Goal: Transaction & Acquisition: Purchase product/service

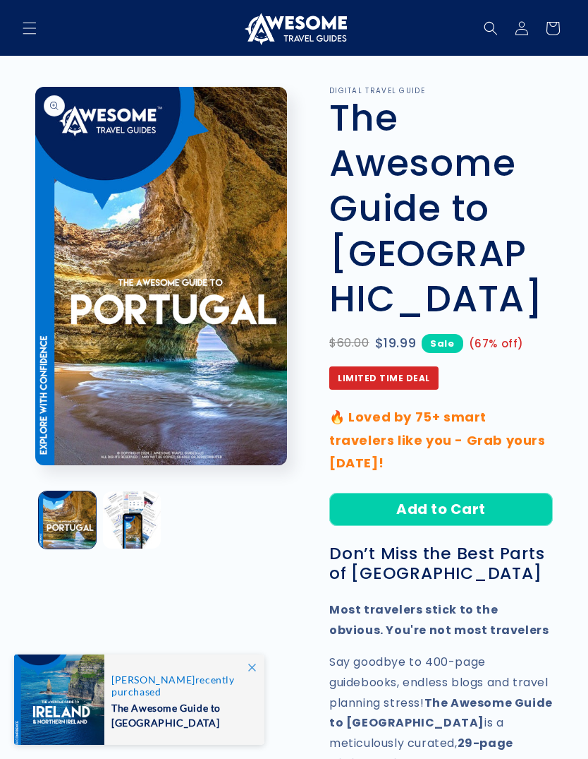
click at [500, 493] on button "Add to Cart" at bounding box center [442, 509] width 224 height 33
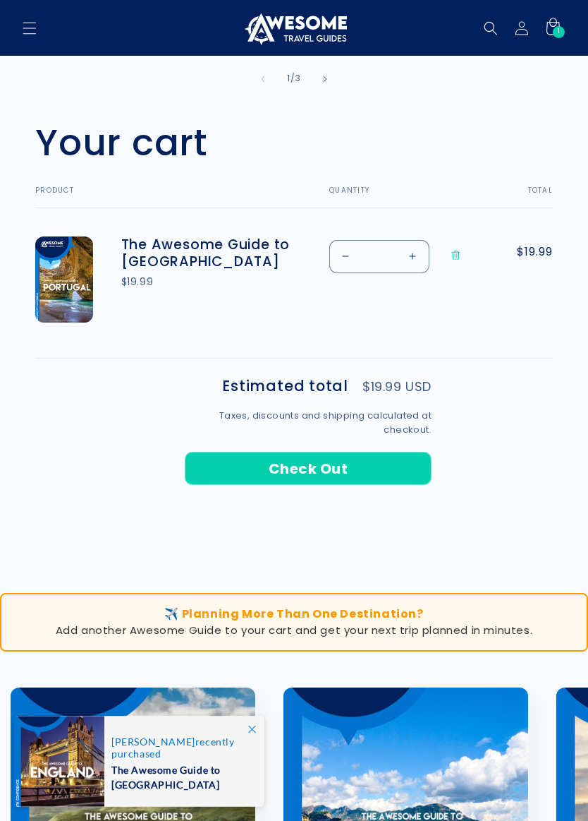
scroll to position [421, 0]
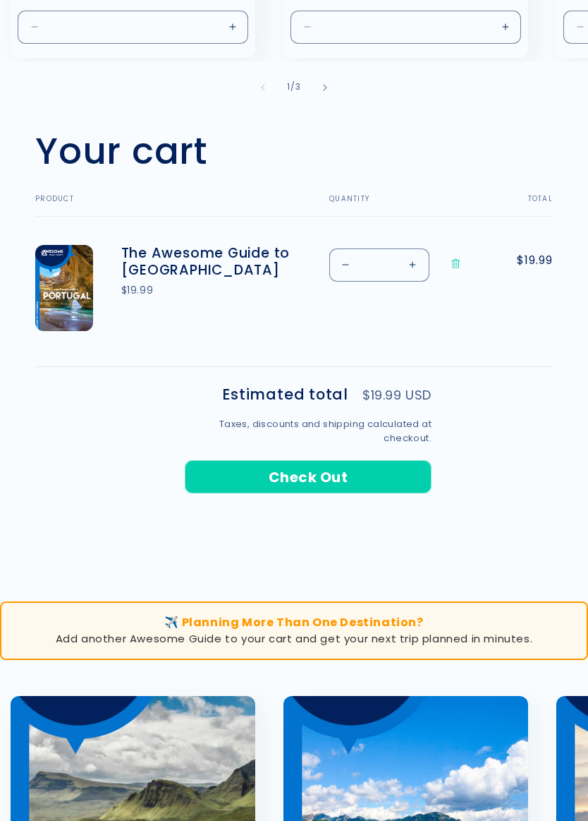
click at [188, 518] on shopify-apple-pay-button at bounding box center [187, 510] width 4 height 16
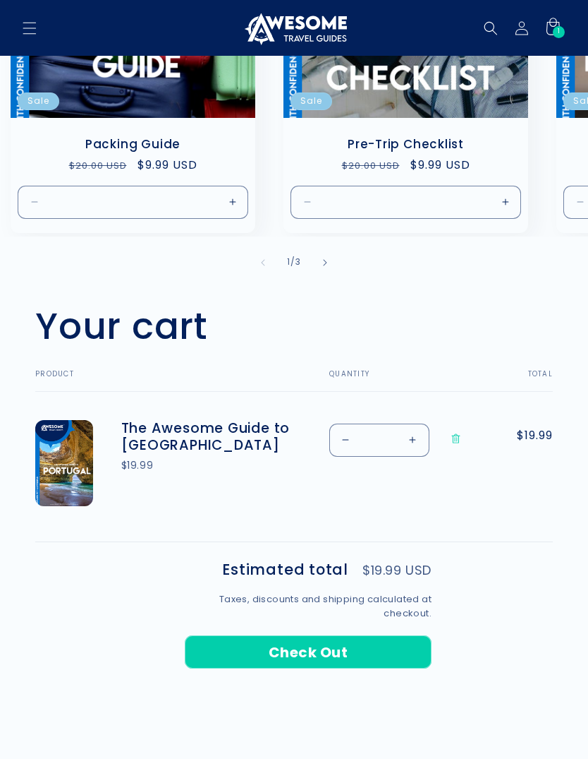
scroll to position [245, 0]
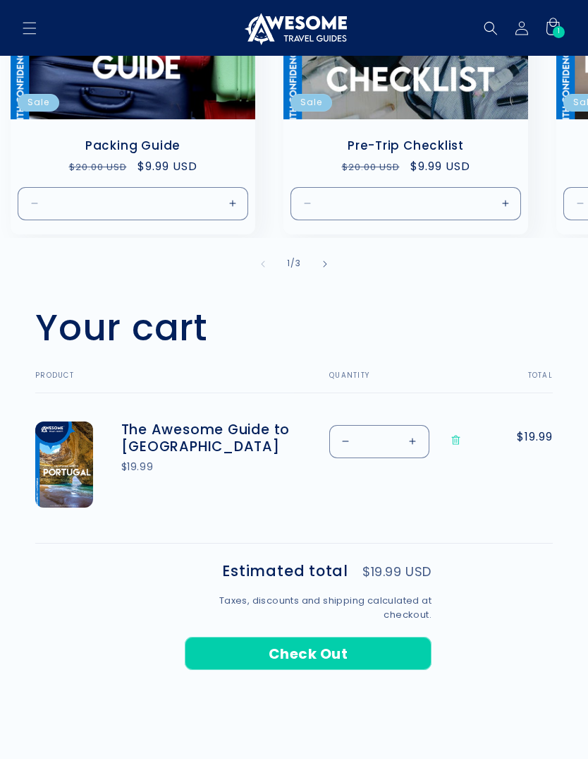
click at [152, 438] on link "The Awesome Guide to [GEOGRAPHIC_DATA]" at bounding box center [207, 438] width 173 height 34
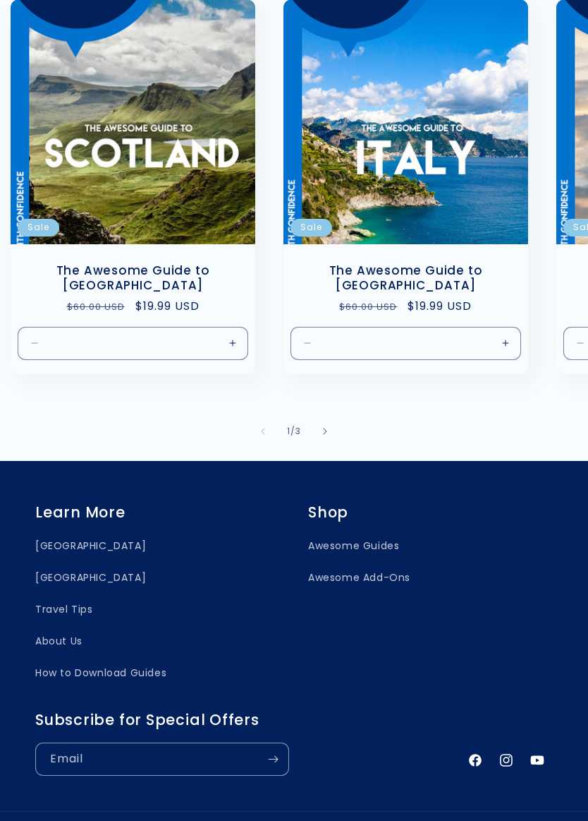
scroll to position [1118, 0]
click at [380, 537] on link "Awesome Guides" at bounding box center [353, 549] width 91 height 25
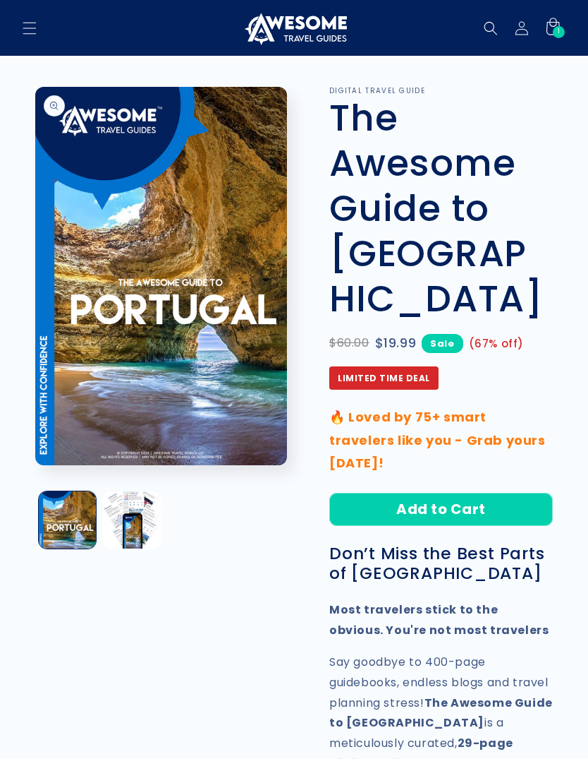
click at [82, 521] on button "Load image 1 in gallery view" at bounding box center [67, 519] width 57 height 57
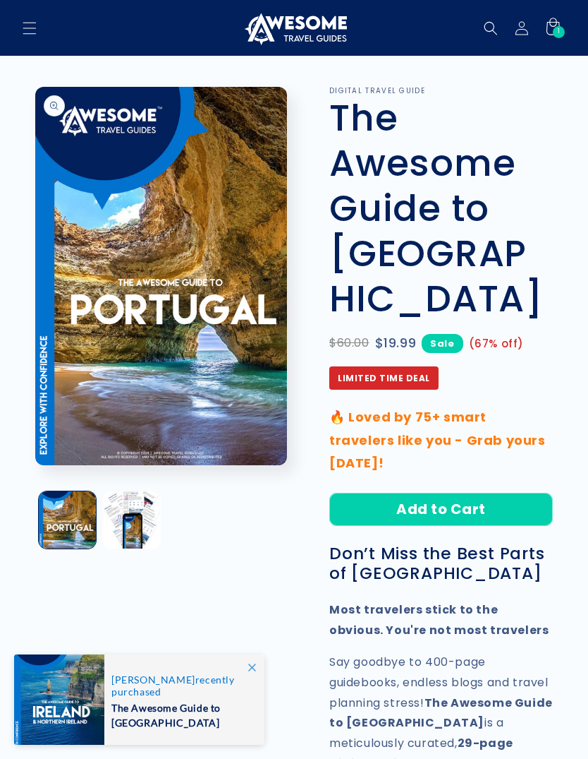
click at [35, 465] on button "Open media 1 in modal" at bounding box center [35, 465] width 0 height 0
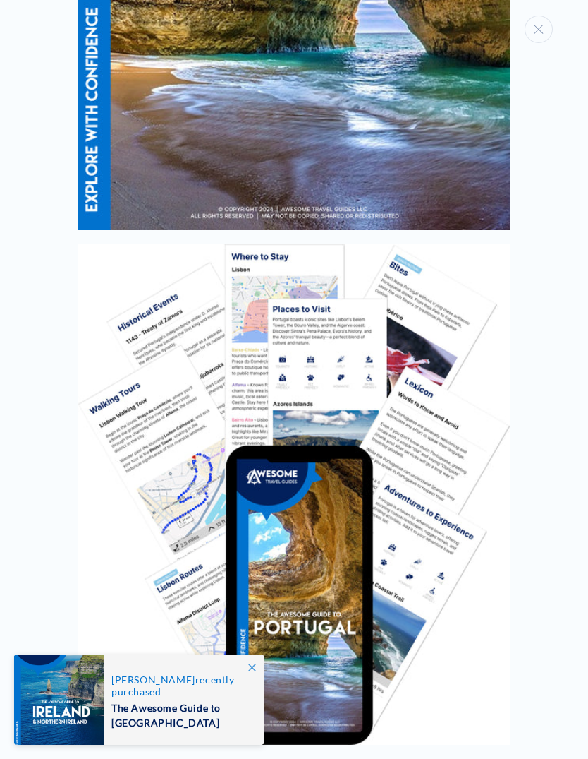
scroll to position [434, 0]
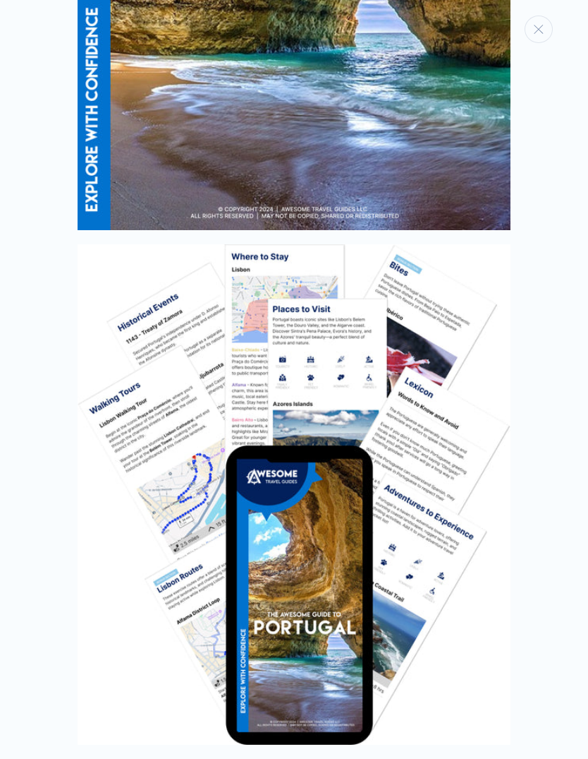
click at [331, 665] on img "Media gallery" at bounding box center [294, 494] width 433 height 500
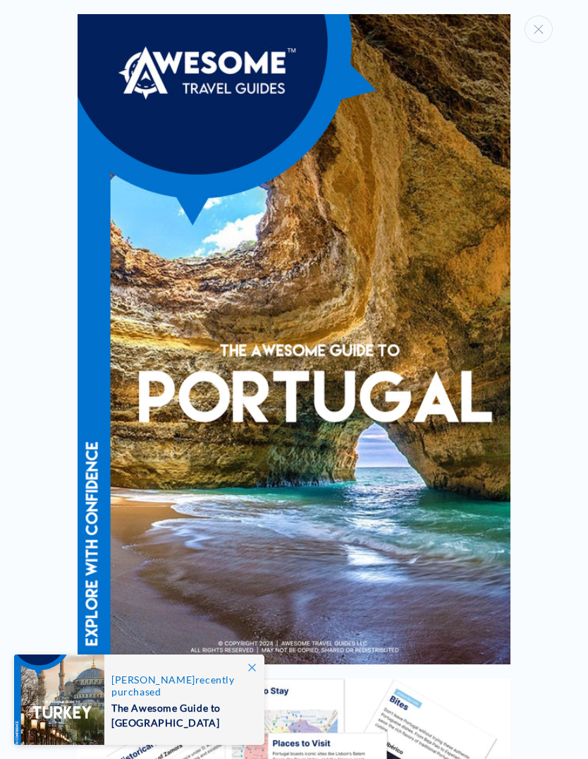
scroll to position [0, 0]
click at [496, 579] on img "Media gallery" at bounding box center [294, 339] width 433 height 650
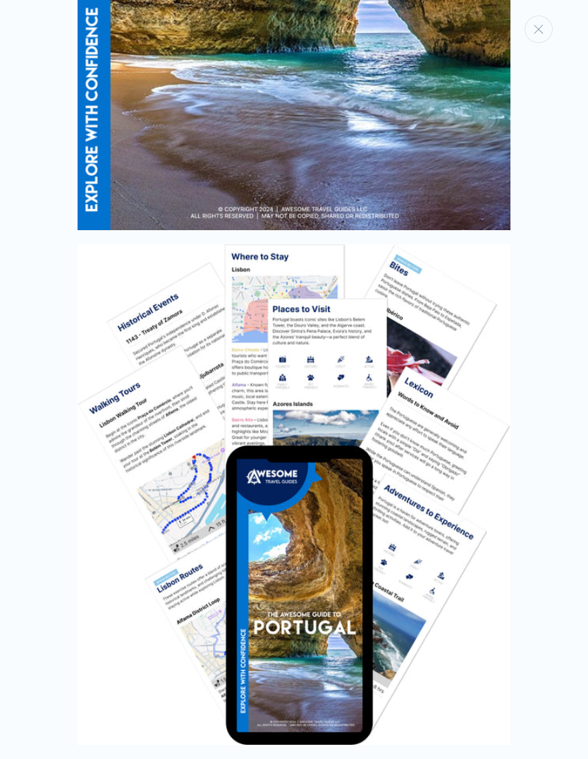
scroll to position [434, 0]
click at [433, 567] on img "Media gallery" at bounding box center [294, 494] width 433 height 500
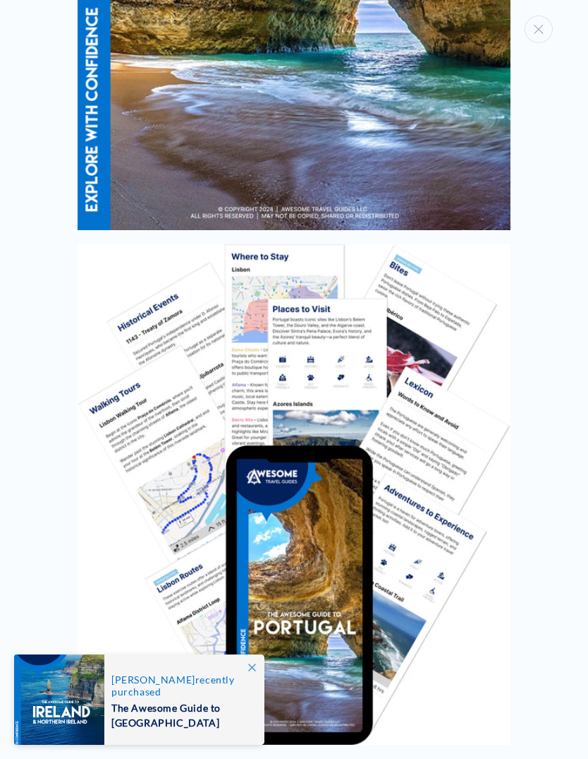
click at [252, 672] on span at bounding box center [251, 666] width 25 height 25
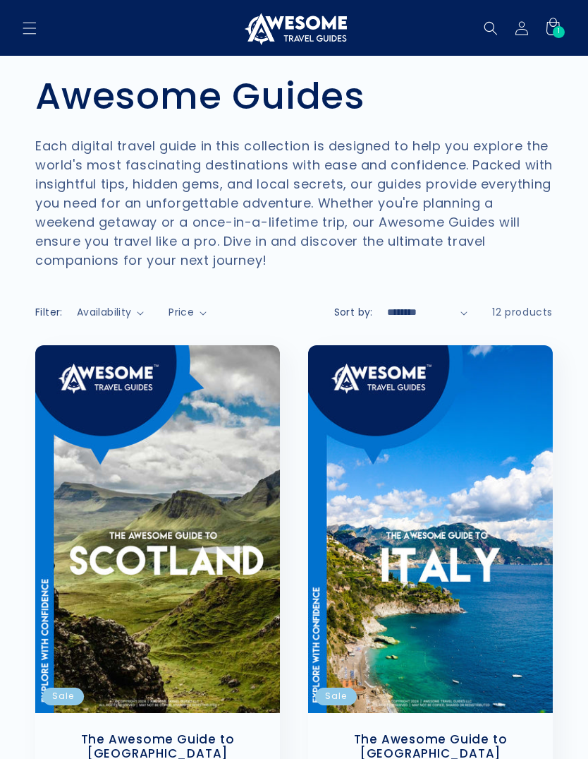
click at [14, 7] on header "Shop Guides Shop Add-Ons Log in Facebook Instagram YouTube Shop Guides Shop Add…" at bounding box center [294, 28] width 588 height 56
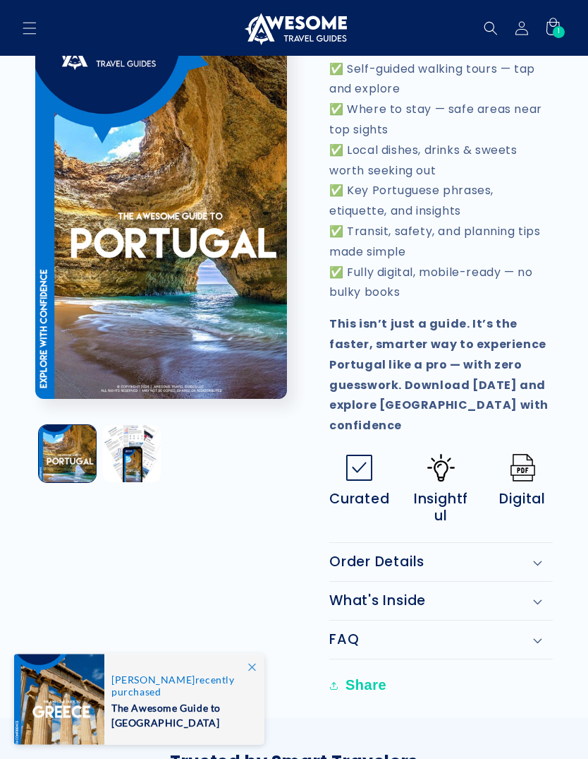
scroll to position [845, 0]
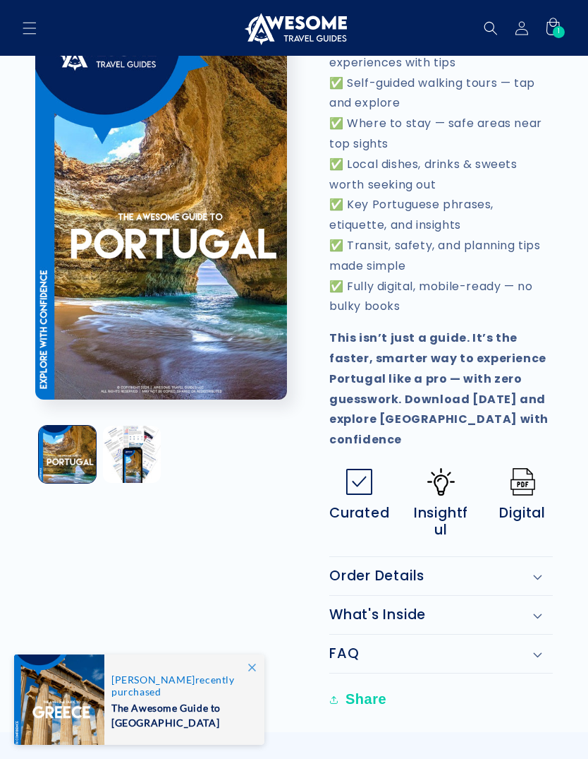
click at [422, 606] on h2 "What's Inside" at bounding box center [378, 614] width 97 height 17
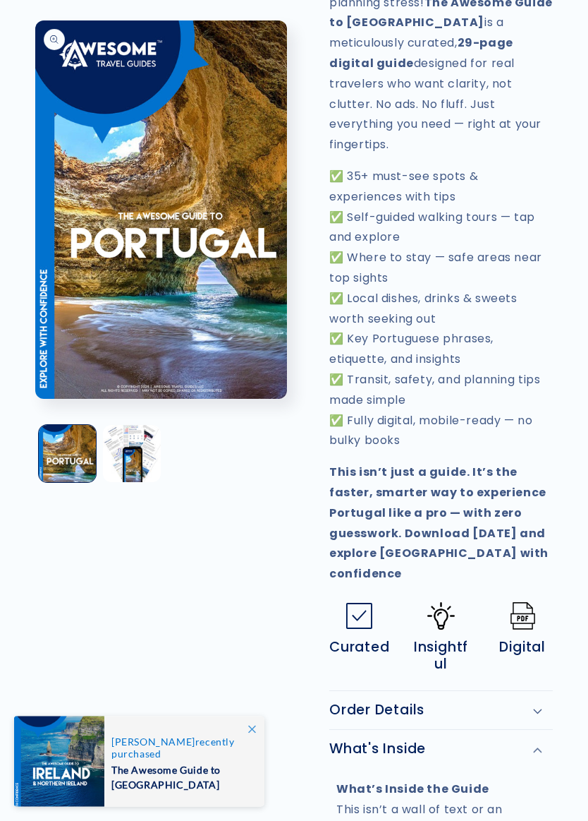
scroll to position [711, 0]
click at [545, 701] on div "Order Details" at bounding box center [442, 709] width 224 height 17
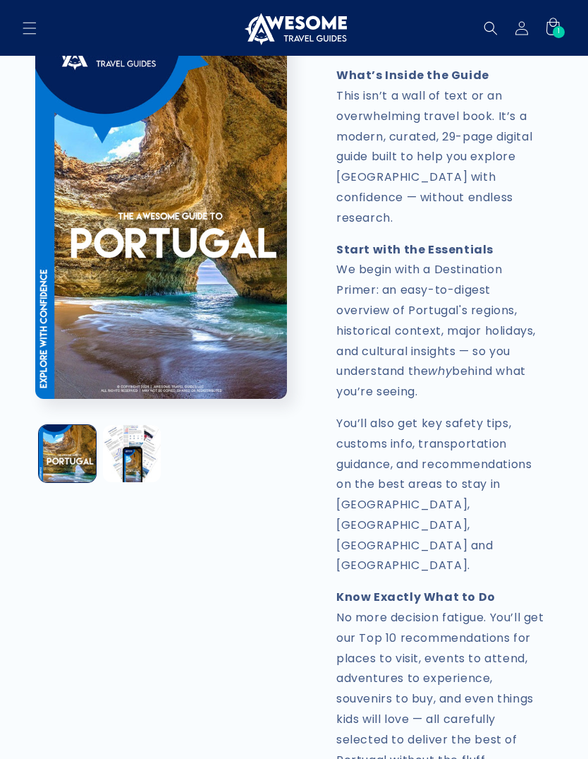
scroll to position [1636, 0]
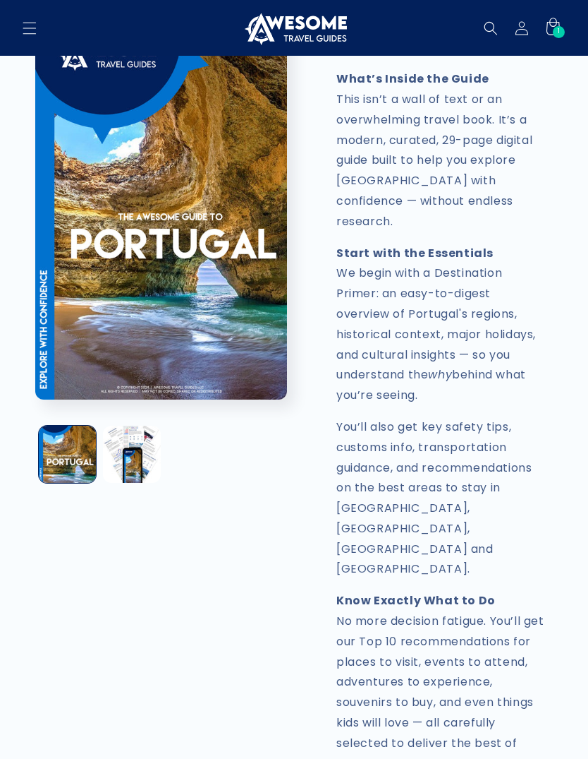
click at [561, 43] on icon at bounding box center [553, 28] width 31 height 31
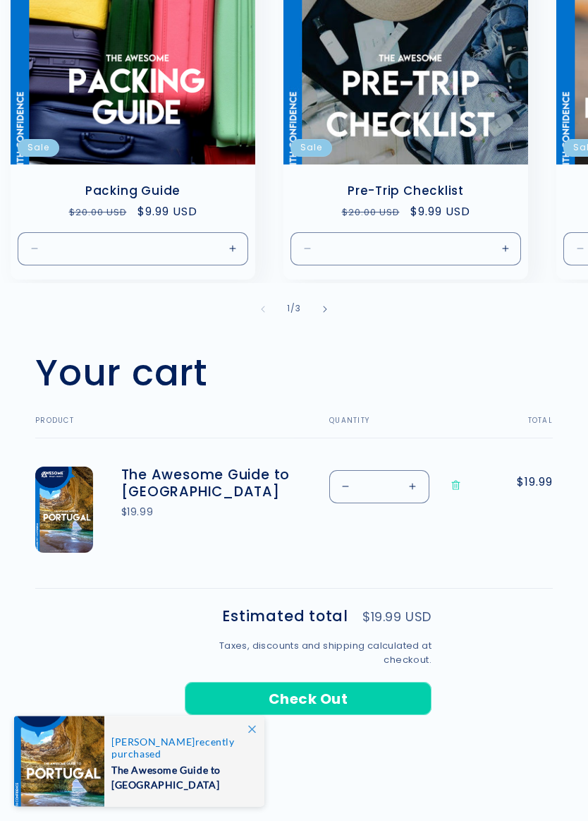
scroll to position [235, 0]
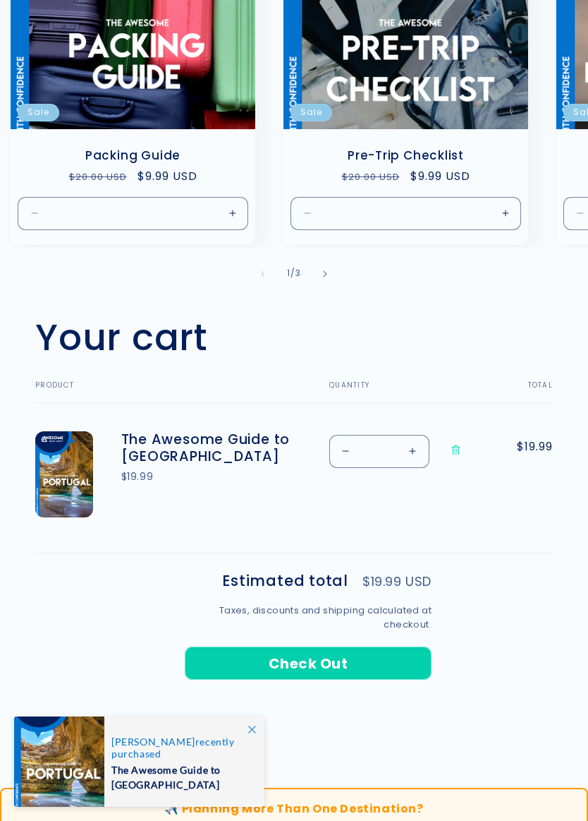
click at [188, 701] on shopify-apple-pay-button at bounding box center [187, 696] width 4 height 16
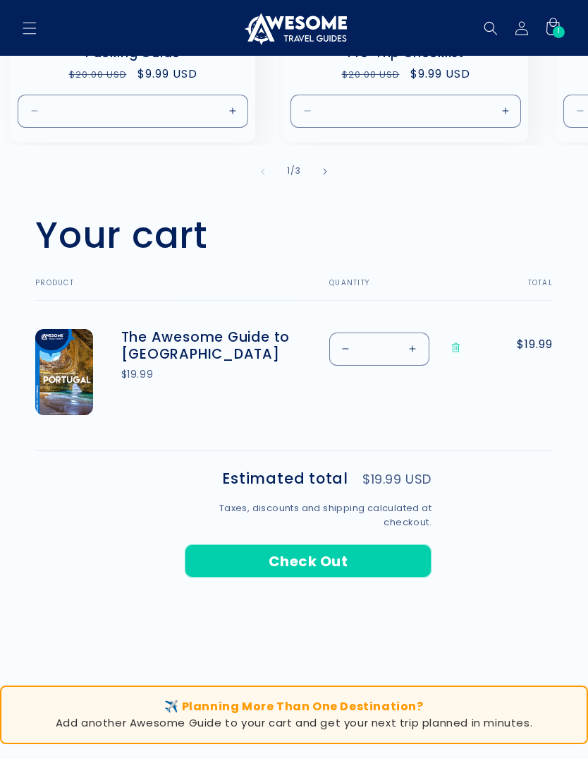
scroll to position [337, 0]
click at [552, 28] on icon at bounding box center [553, 28] width 31 height 31
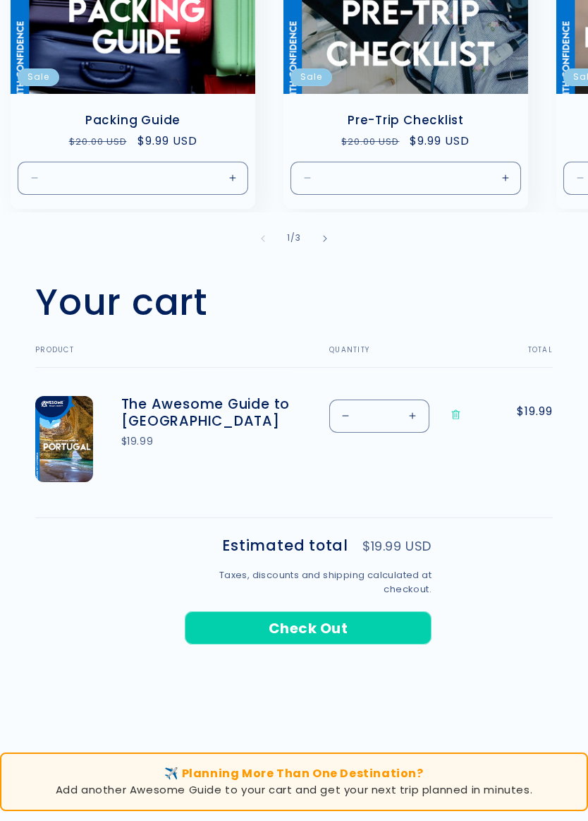
scroll to position [270, 0]
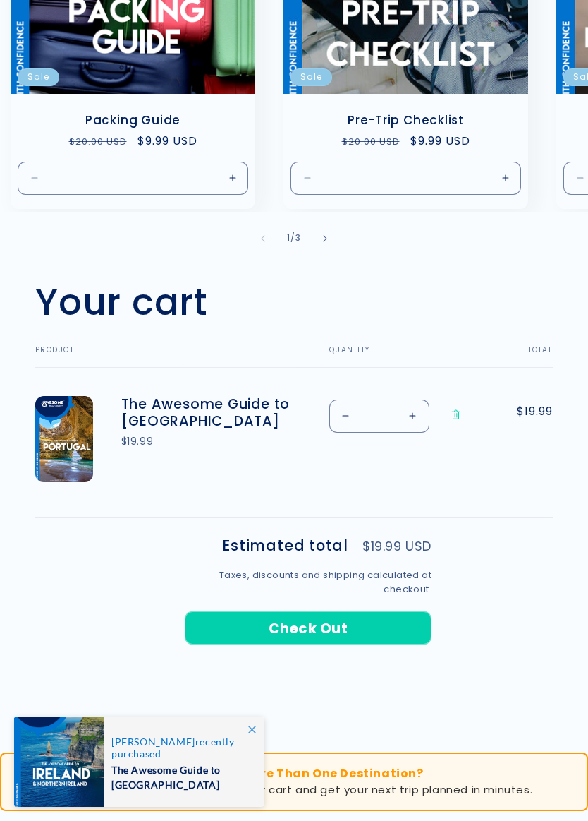
click at [356, 618] on button "Check Out" at bounding box center [308, 627] width 247 height 33
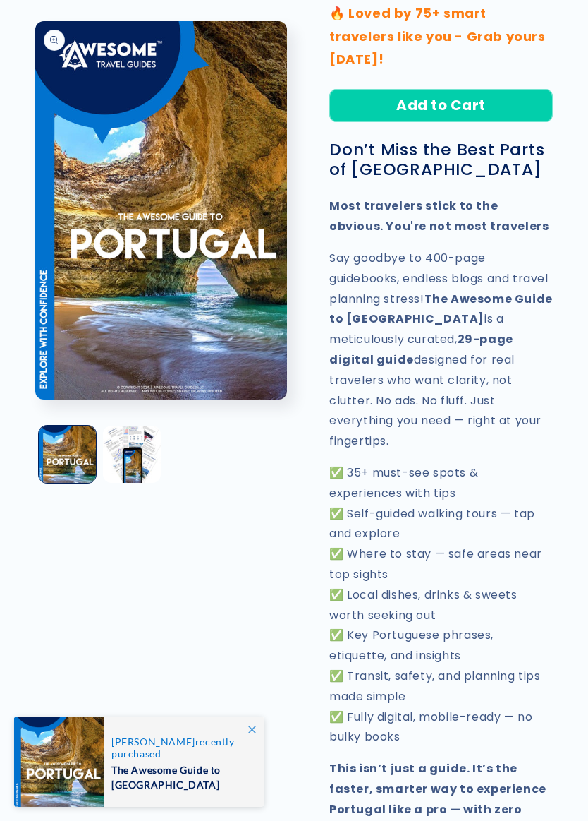
scroll to position [414, 0]
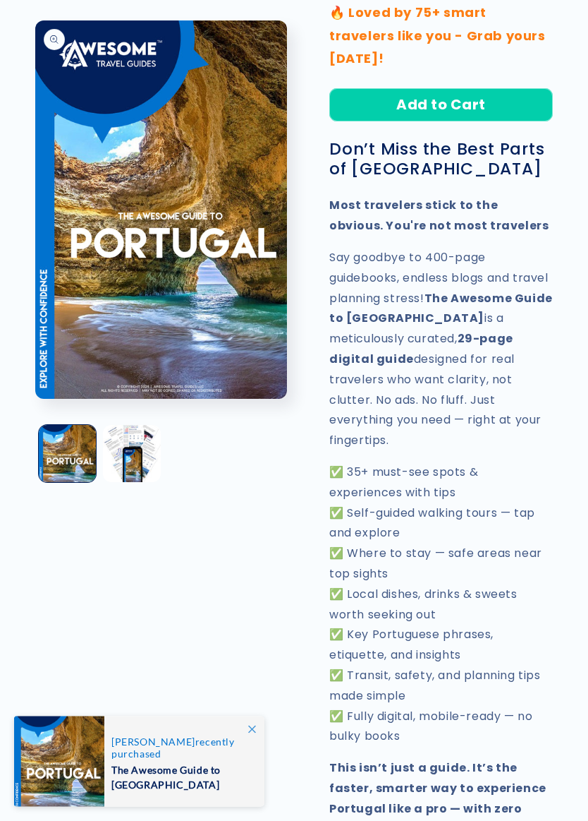
click at [146, 758] on span "The Awesome Guide to [GEOGRAPHIC_DATA]" at bounding box center [180, 775] width 138 height 32
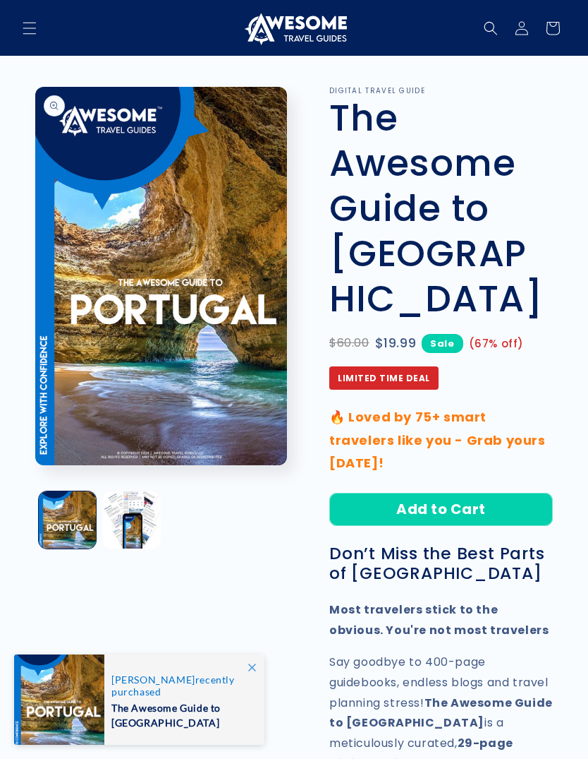
click at [68, 708] on div at bounding box center [59, 699] width 90 height 90
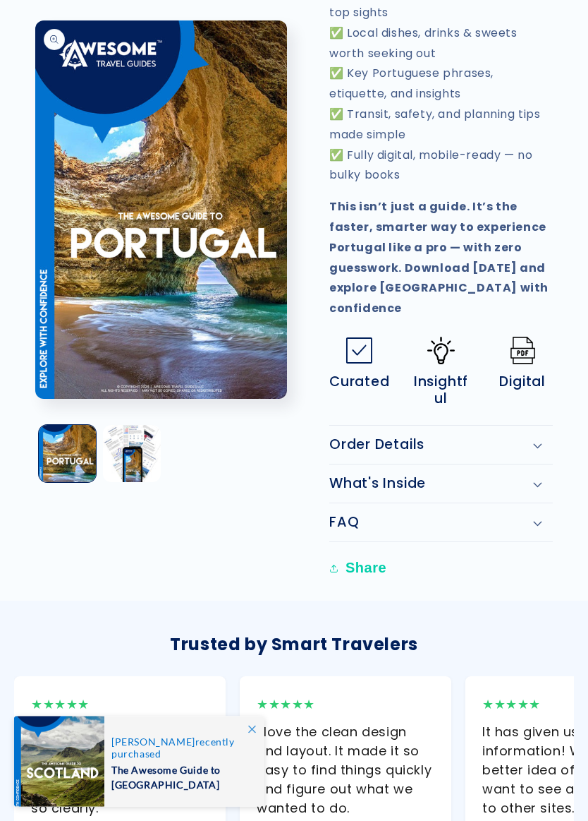
scroll to position [977, 0]
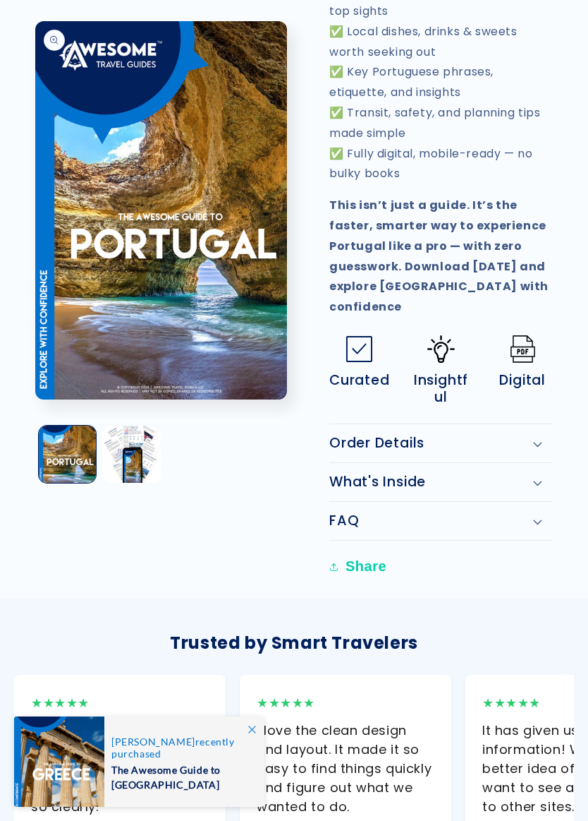
click at [535, 473] on div "What's Inside" at bounding box center [442, 481] width 224 height 17
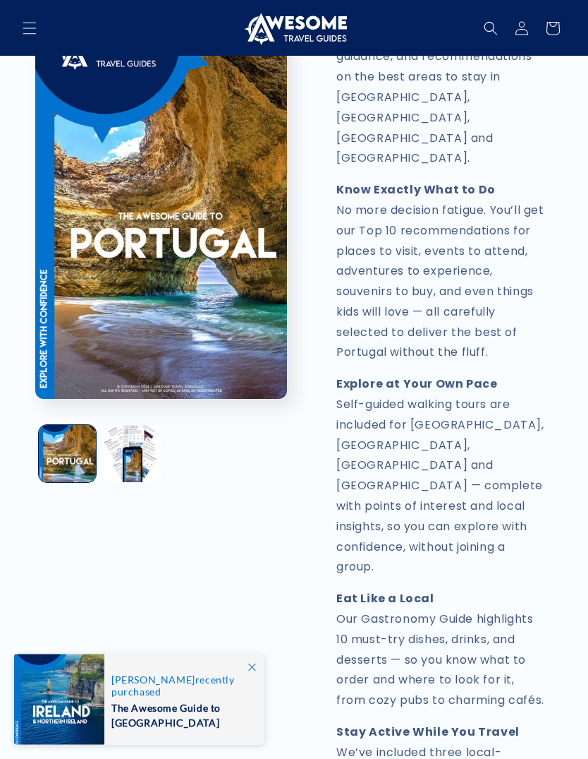
scroll to position [1823, 0]
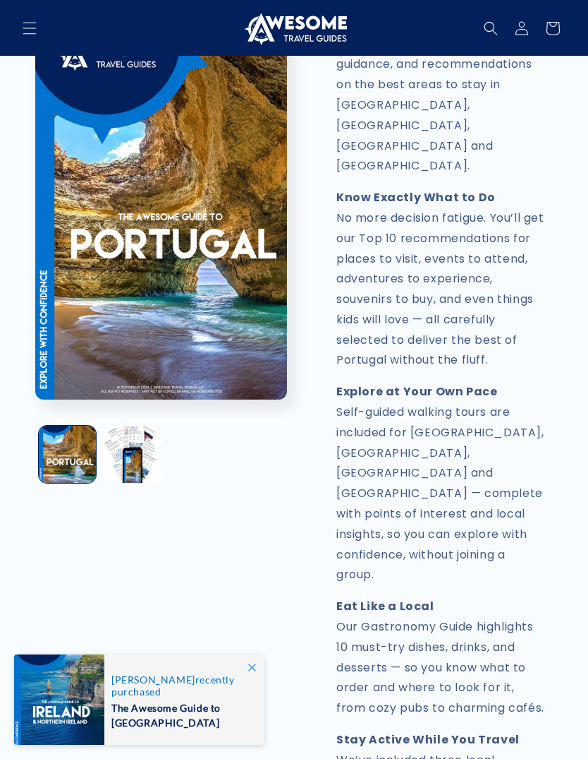
click at [35, 399] on button "Open media 1 in modal" at bounding box center [35, 399] width 0 height 0
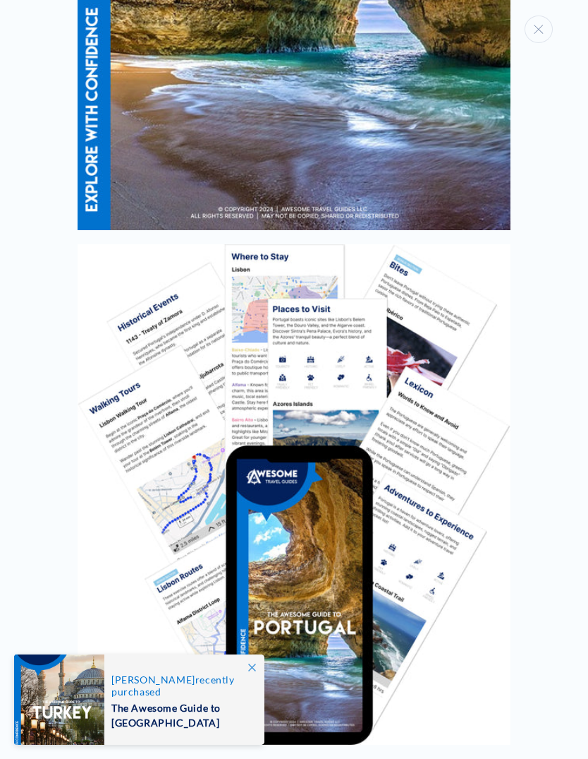
scroll to position [434, 0]
click at [161, 455] on img "Media gallery" at bounding box center [294, 494] width 433 height 500
click at [346, 554] on img "Media gallery" at bounding box center [294, 494] width 433 height 500
click at [325, 572] on img "Media gallery" at bounding box center [294, 494] width 433 height 500
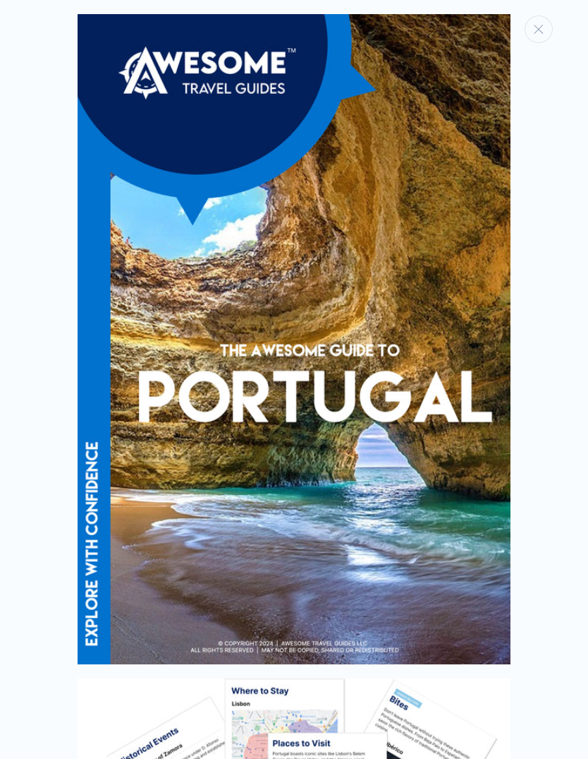
scroll to position [0, 0]
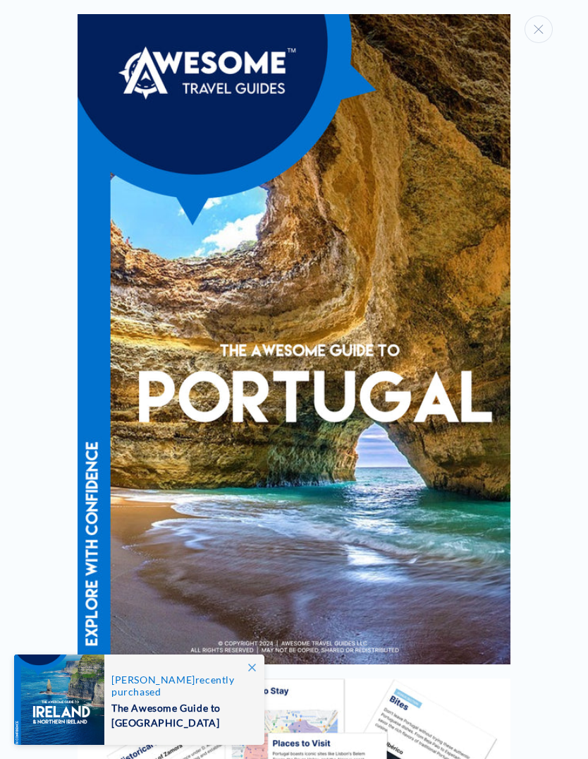
click at [538, 36] on button "Close" at bounding box center [539, 30] width 28 height 28
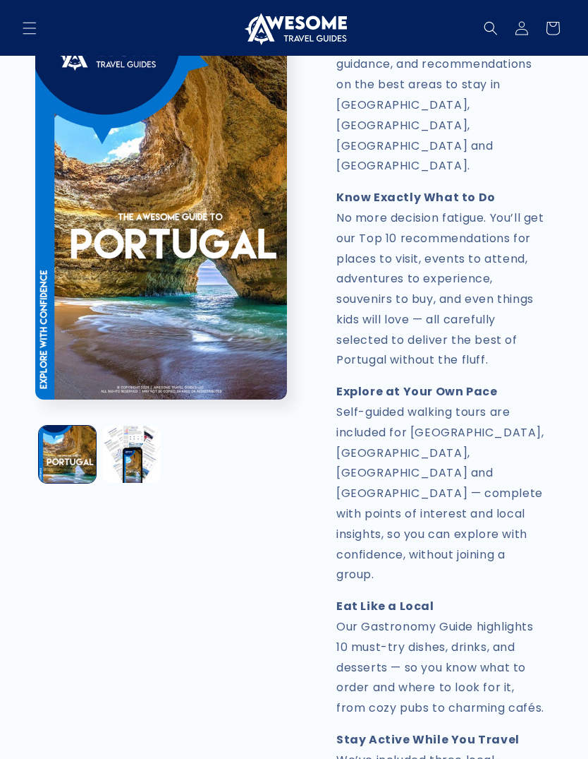
click at [517, 36] on link "Log in" at bounding box center [522, 28] width 31 height 31
click at [518, 37] on link "Log in" at bounding box center [522, 28] width 31 height 31
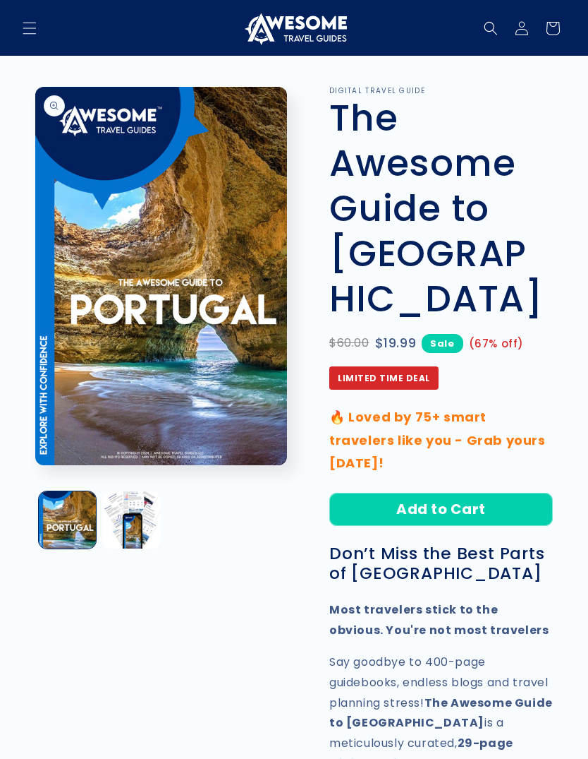
click at [140, 512] on button "Load image 2 in gallery view" at bounding box center [131, 519] width 57 height 57
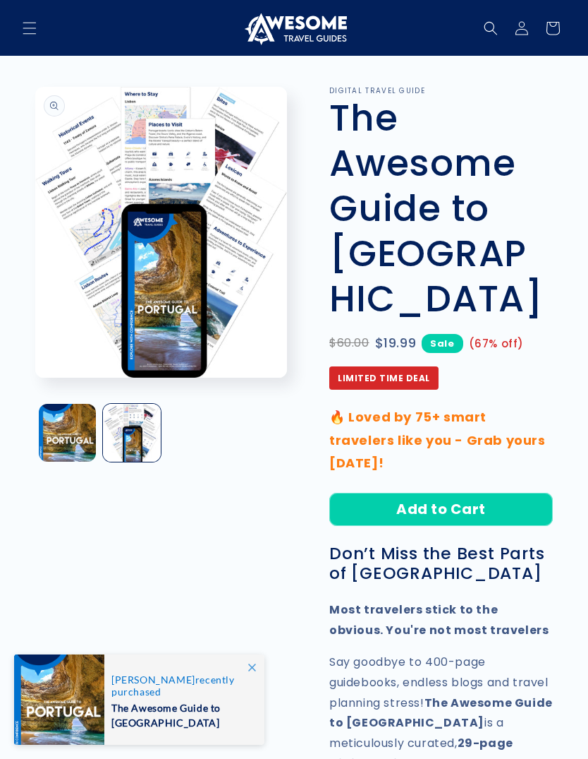
click at [250, 662] on span at bounding box center [251, 666] width 25 height 25
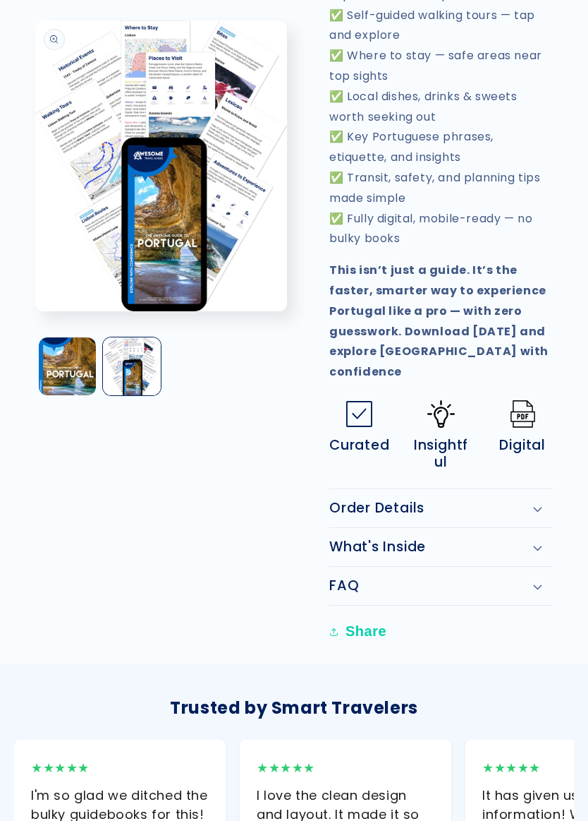
click at [375, 617] on button "Share" at bounding box center [360, 632] width 61 height 31
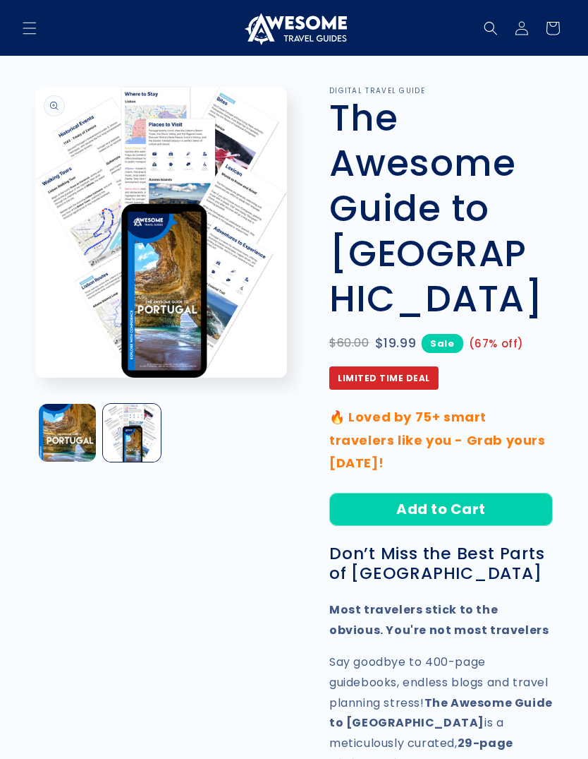
click at [21, 18] on span "Menu" at bounding box center [29, 28] width 31 height 31
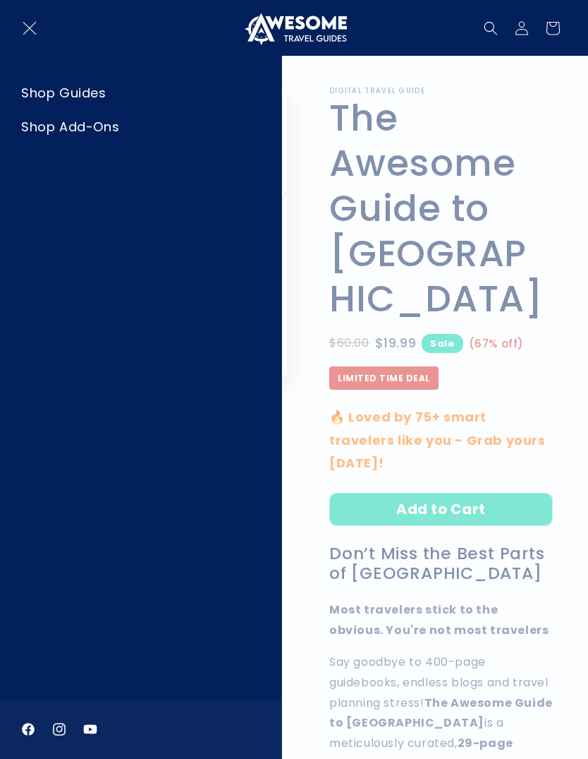
click at [45, 44] on summary "Menu" at bounding box center [29, 28] width 31 height 31
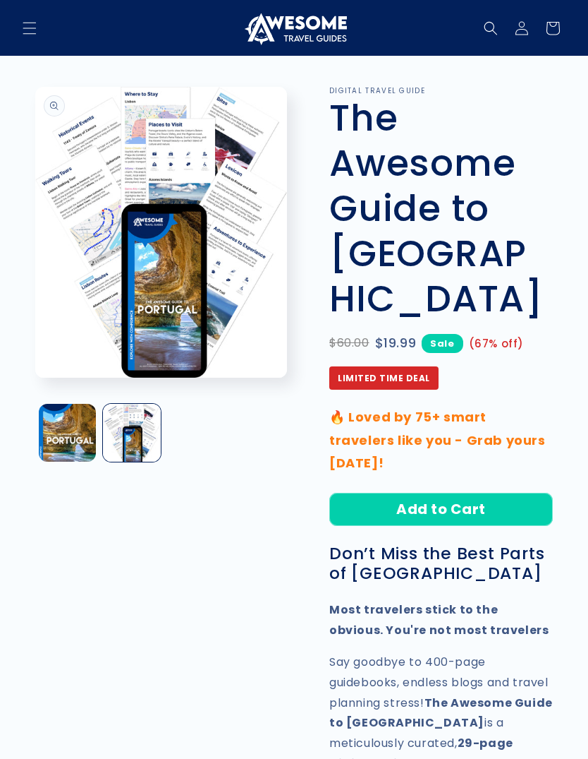
click at [486, 22] on icon "Search" at bounding box center [491, 28] width 14 height 14
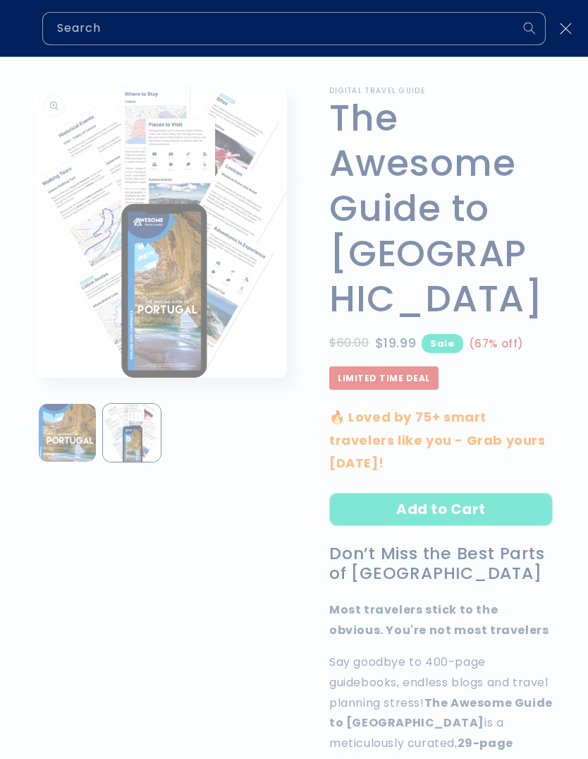
click at [566, 32] on icon "Close" at bounding box center [566, 29] width 12 height 12
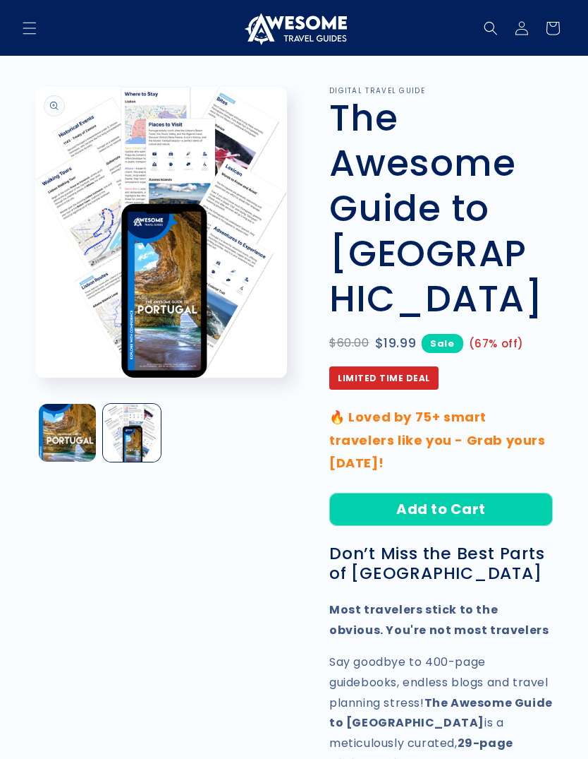
click at [522, 32] on icon at bounding box center [522, 28] width 14 height 14
